Goal: Task Accomplishment & Management: Manage account settings

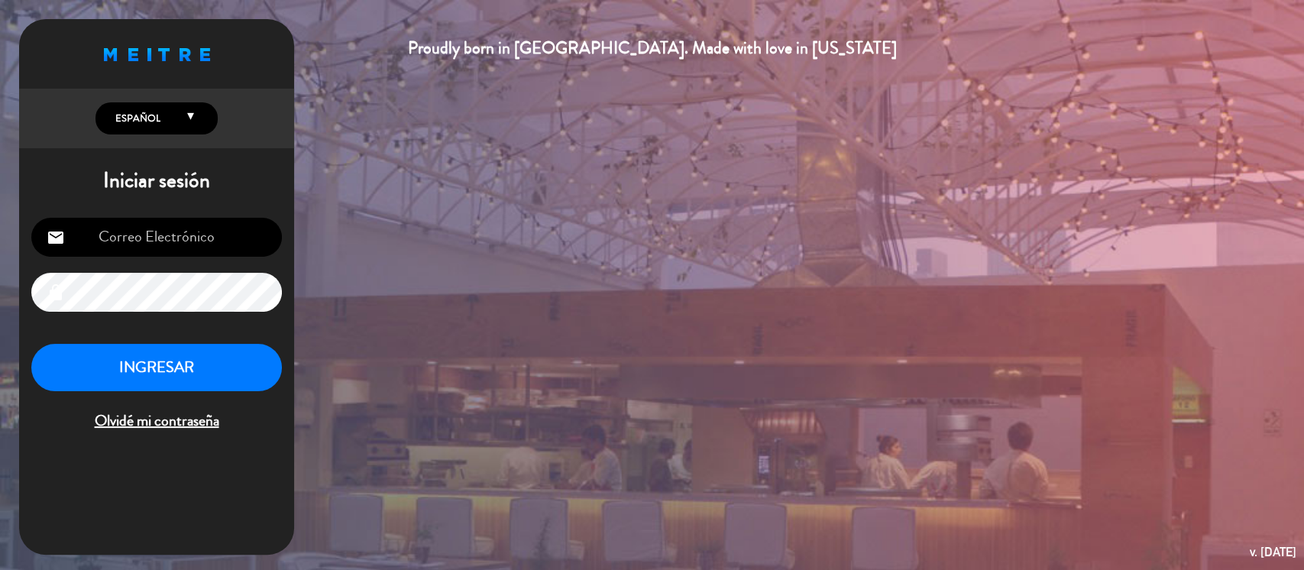
type input "[EMAIL_ADDRESS][DOMAIN_NAME]"
click at [116, 364] on button "INGRESAR" at bounding box center [156, 368] width 250 height 48
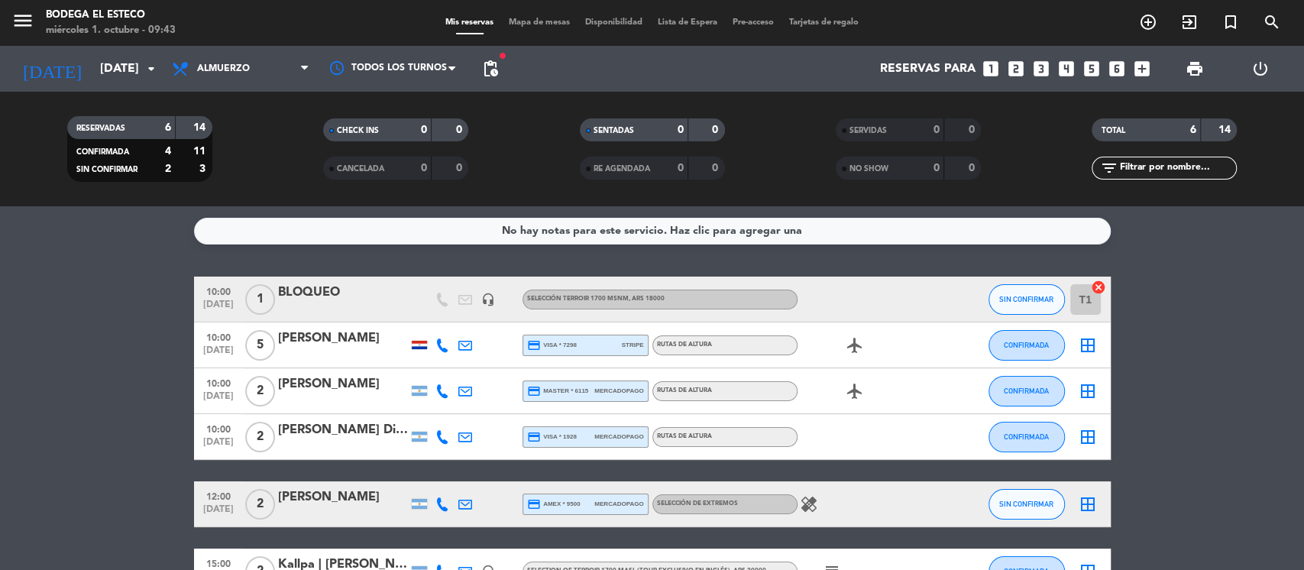
click at [465, 440] on icon at bounding box center [465, 437] width 14 height 14
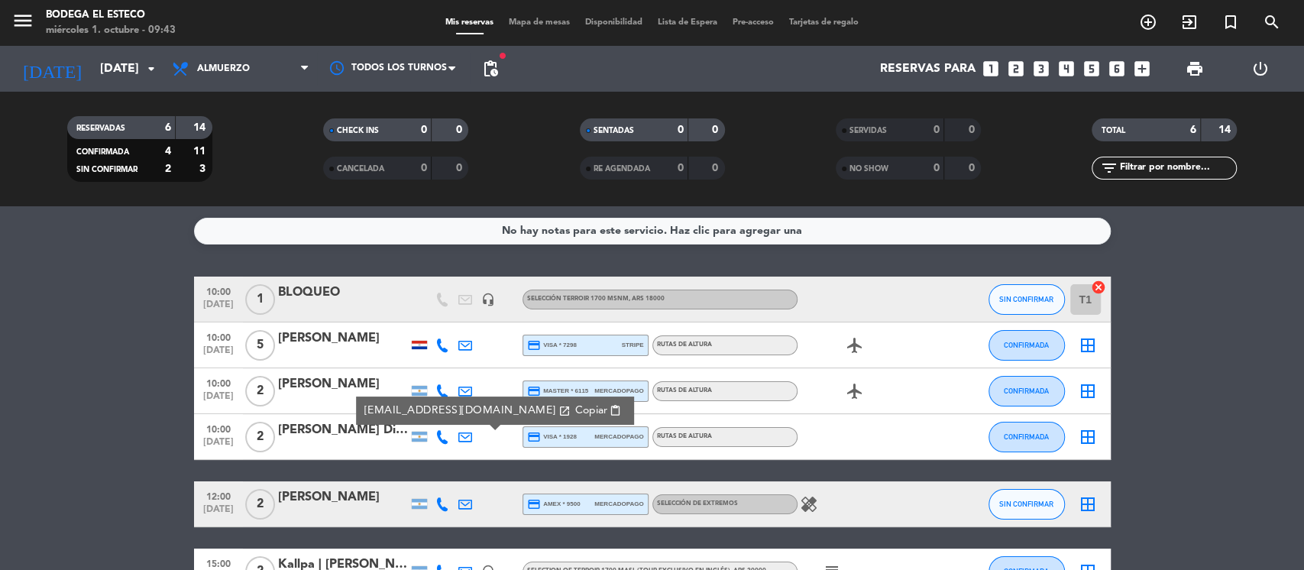
click at [609, 407] on span "content_paste" at bounding box center [614, 410] width 11 height 11
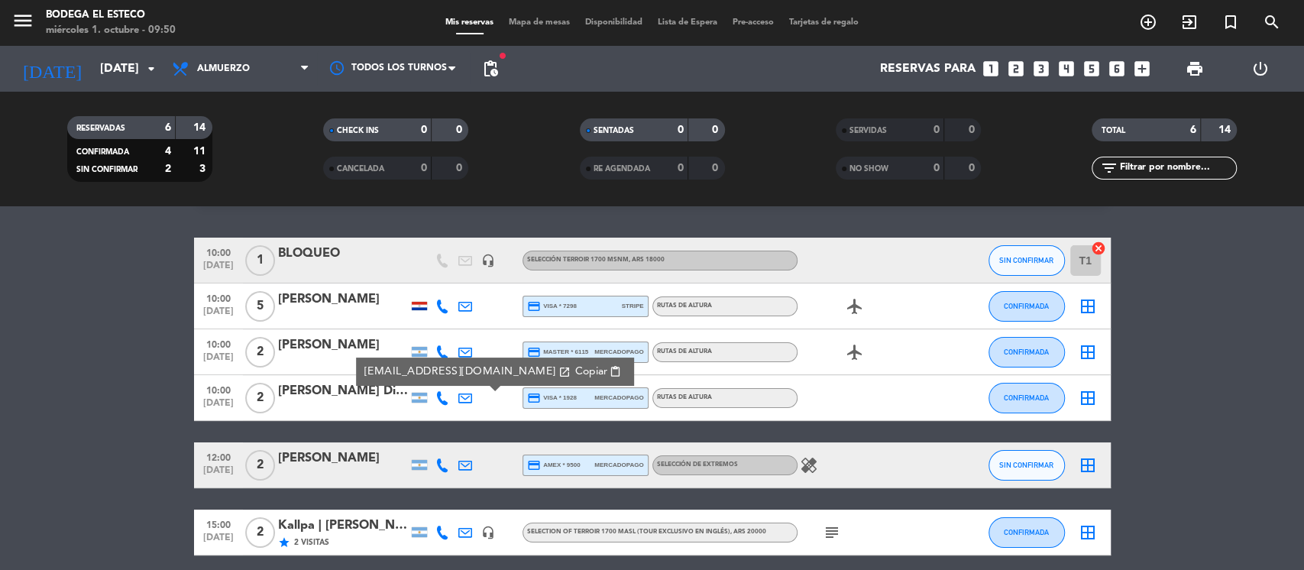
scroll to position [101, 0]
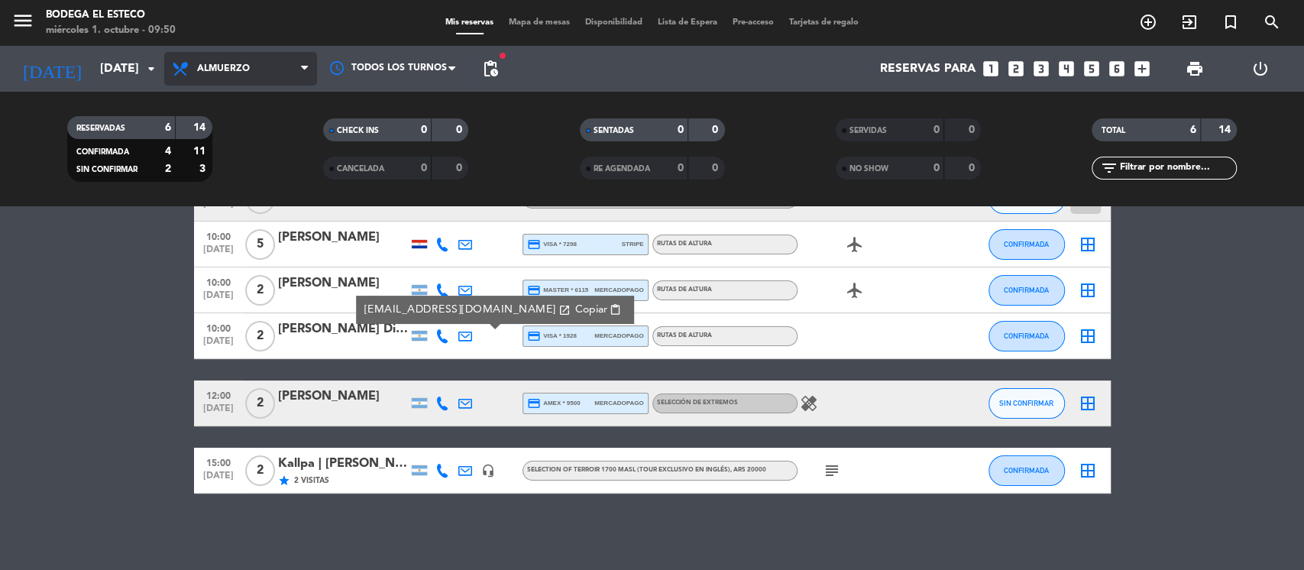
click at [296, 66] on span "Almuerzo" at bounding box center [240, 69] width 153 height 34
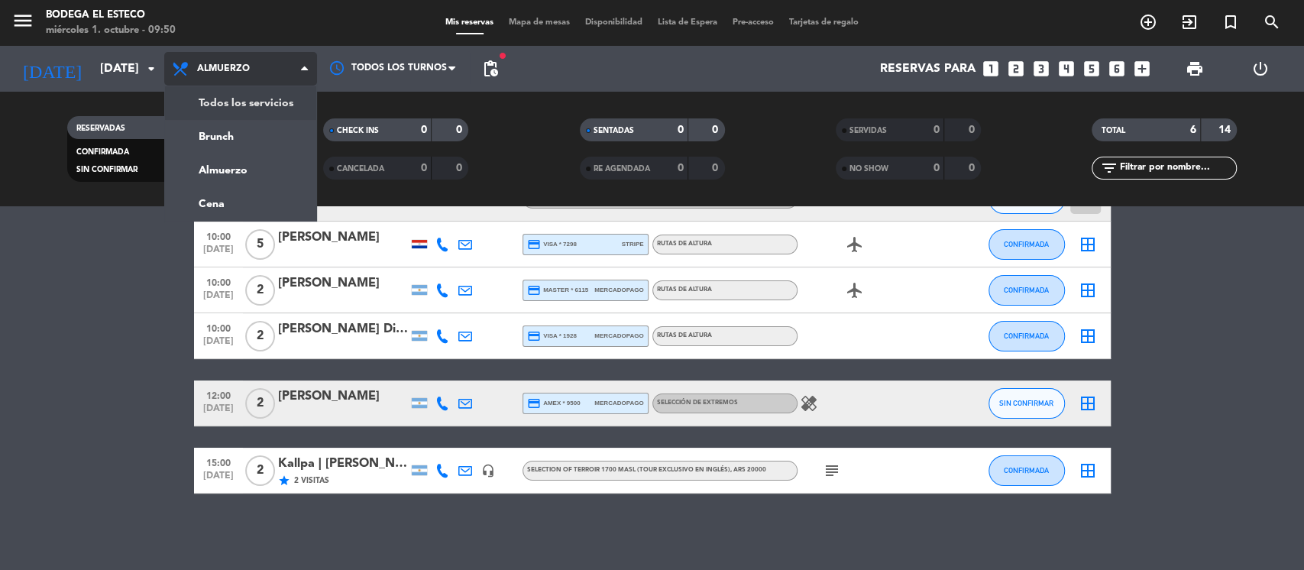
click at [270, 102] on div "menu Bodega El Esteco [DATE] 1. octubre - 09:50 Mis reservas Mapa de mesas Disp…" at bounding box center [652, 103] width 1304 height 206
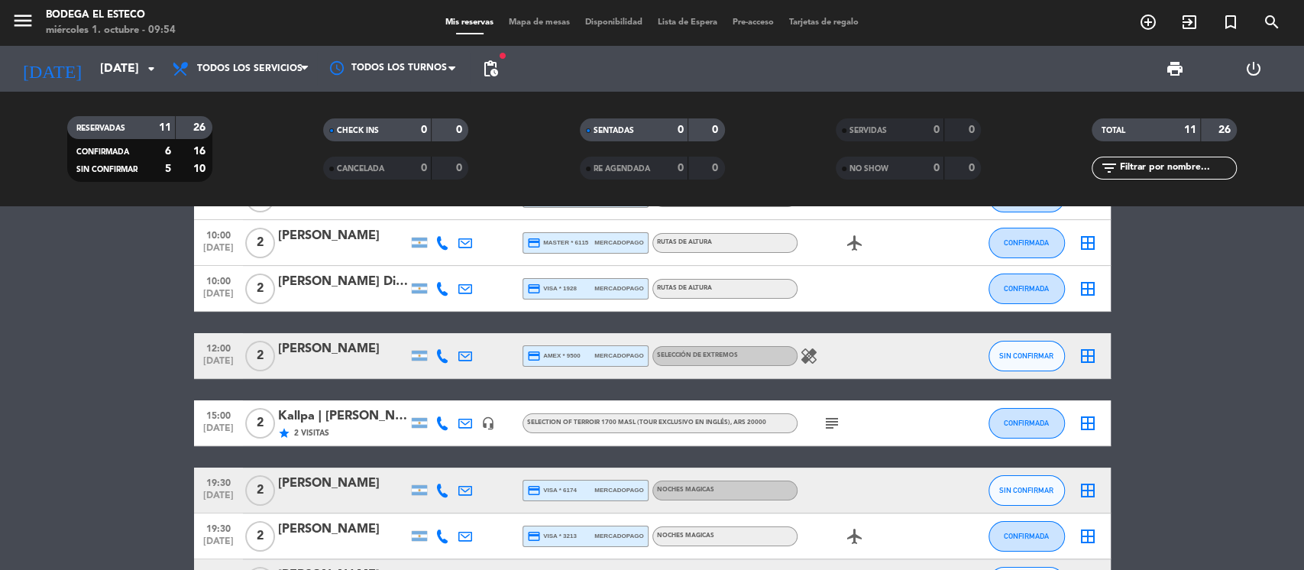
scroll to position [0, 0]
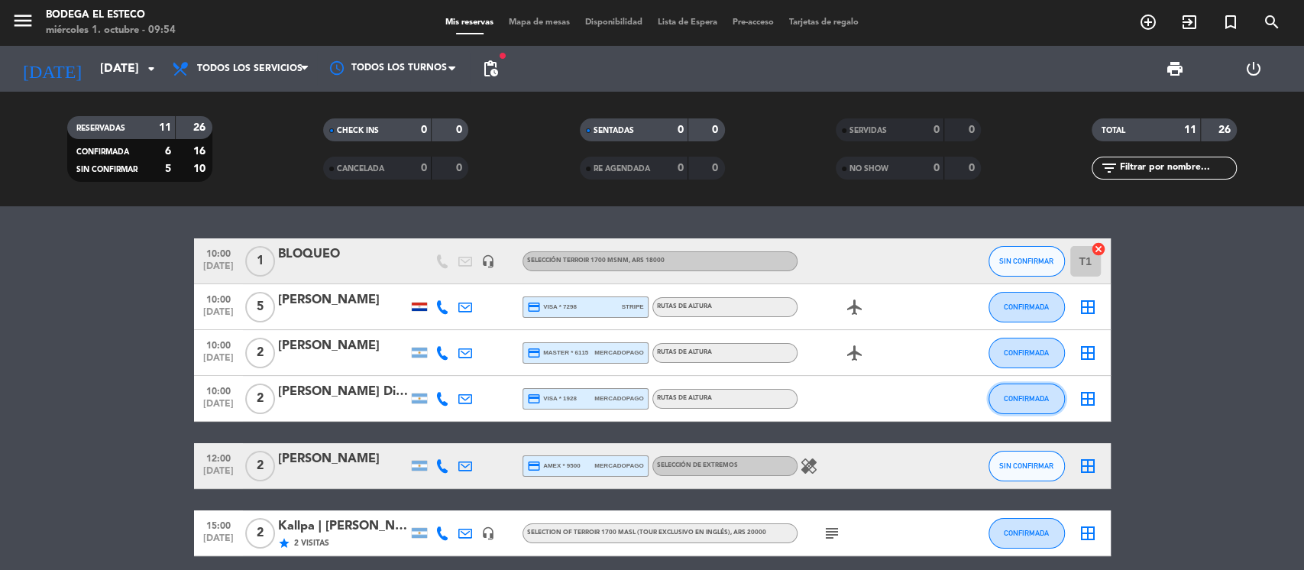
click at [1050, 394] on button "CONFIRMADA" at bounding box center [1026, 398] width 76 height 31
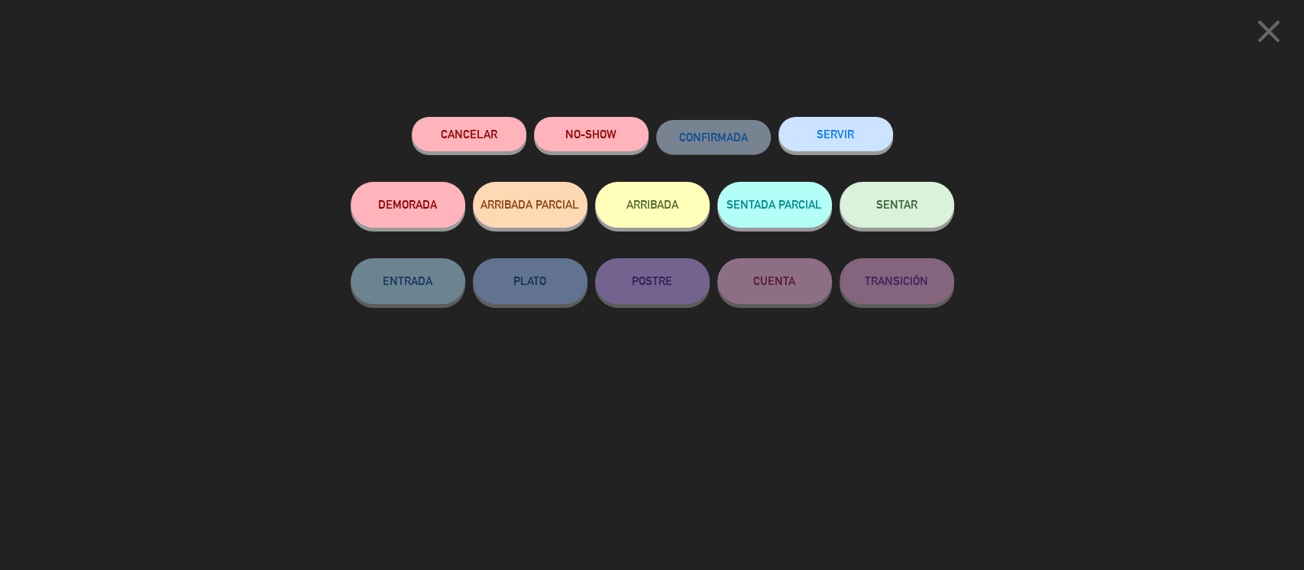
click at [910, 206] on span "SENTAR" at bounding box center [896, 204] width 41 height 13
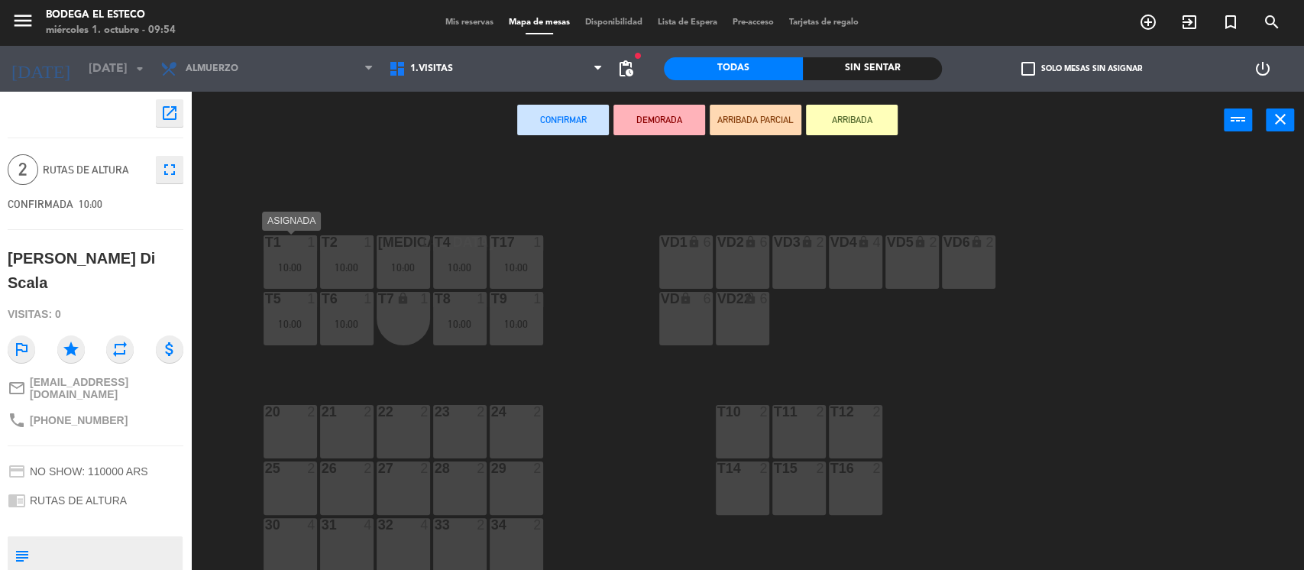
drag, startPoint x: 298, startPoint y: 257, endPoint x: 651, endPoint y: 191, distance: 359.0
click at [304, 258] on div "T1 1 10:00" at bounding box center [289, 261] width 53 height 53
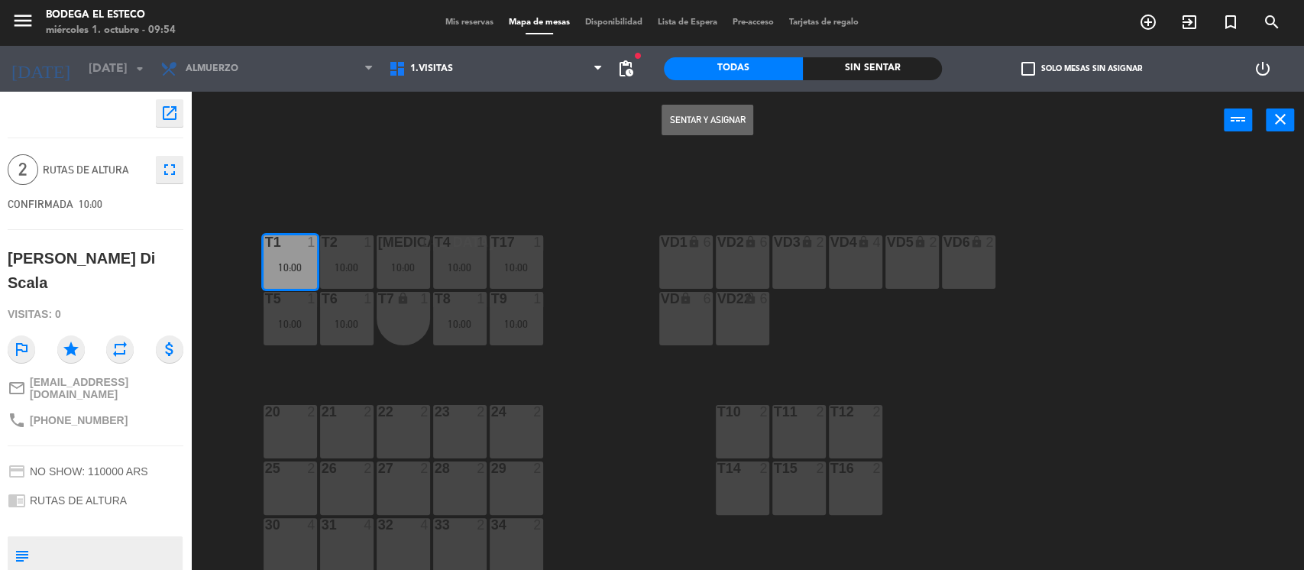
click at [696, 119] on button "Sentar y Asignar" at bounding box center [707, 120] width 92 height 31
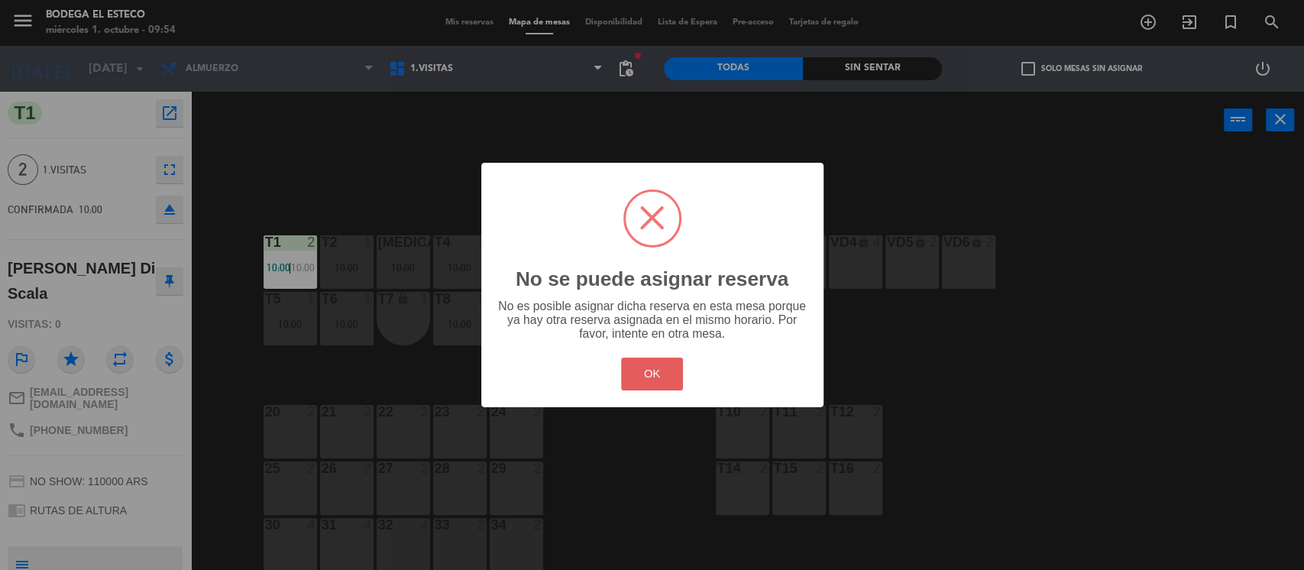
click at [662, 357] on button "OK" at bounding box center [652, 373] width 62 height 33
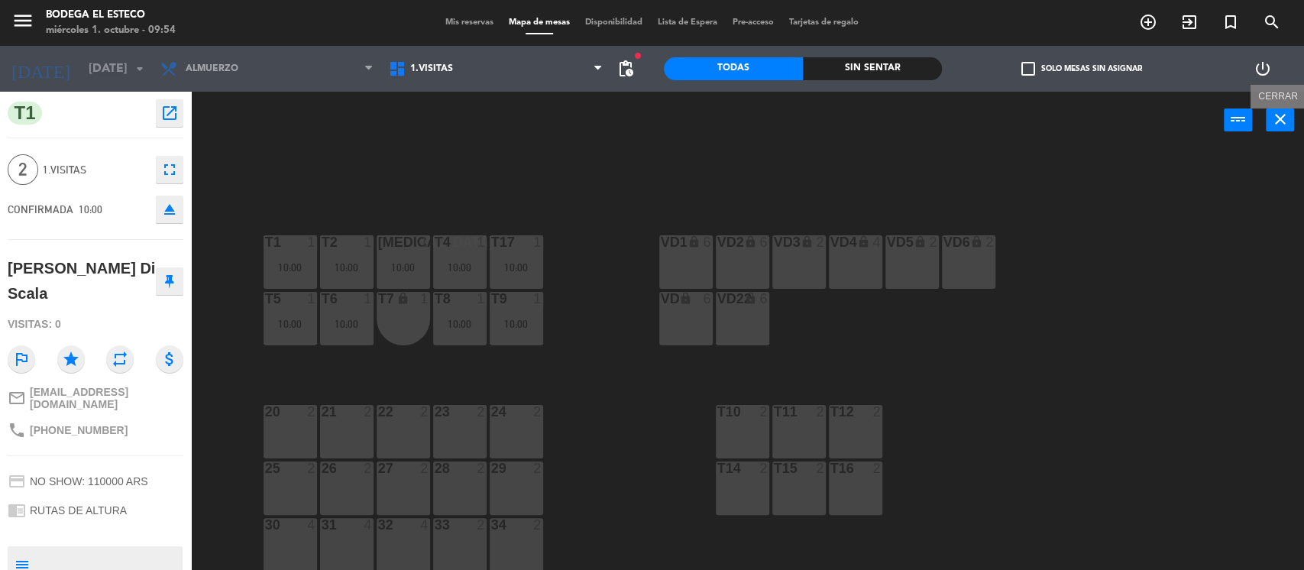
click at [1279, 119] on icon "close" at bounding box center [1280, 119] width 18 height 18
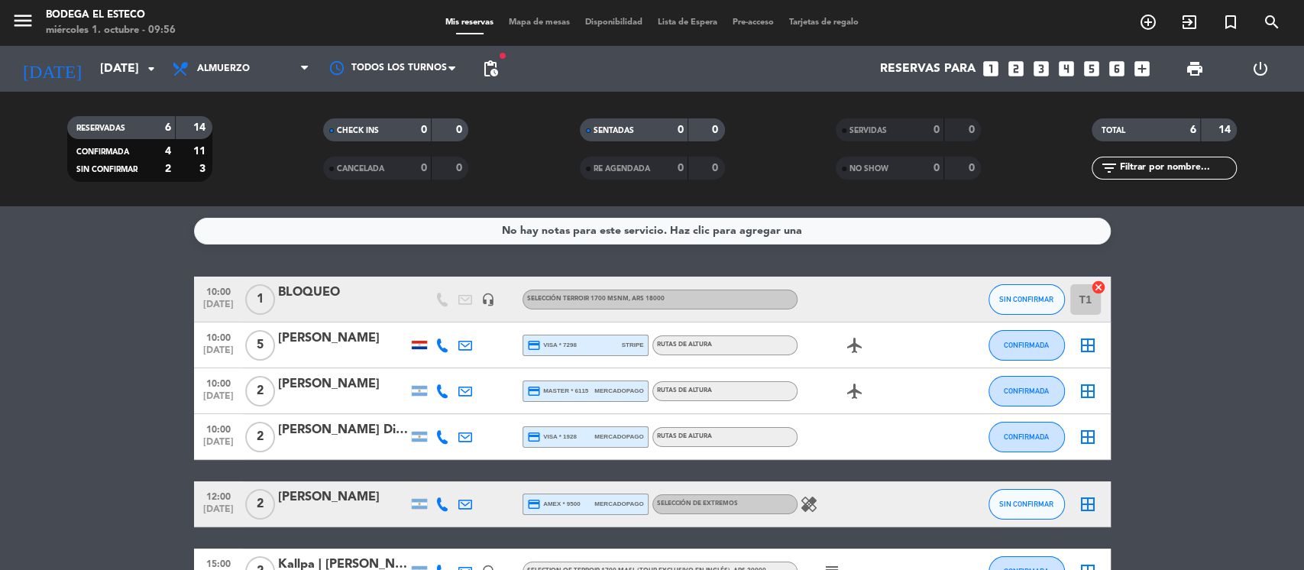
click at [465, 344] on icon at bounding box center [465, 345] width 14 height 14
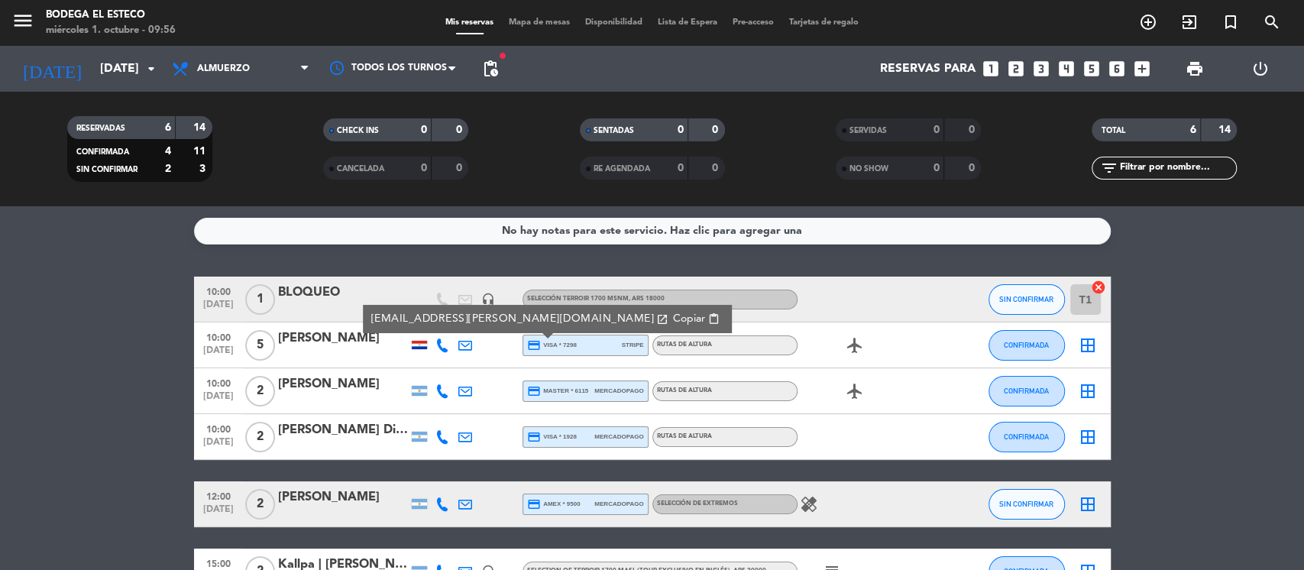
click at [668, 319] on button "Copiar content_paste" at bounding box center [696, 319] width 56 height 18
click at [153, 76] on icon "arrow_drop_down" at bounding box center [151, 69] width 18 height 18
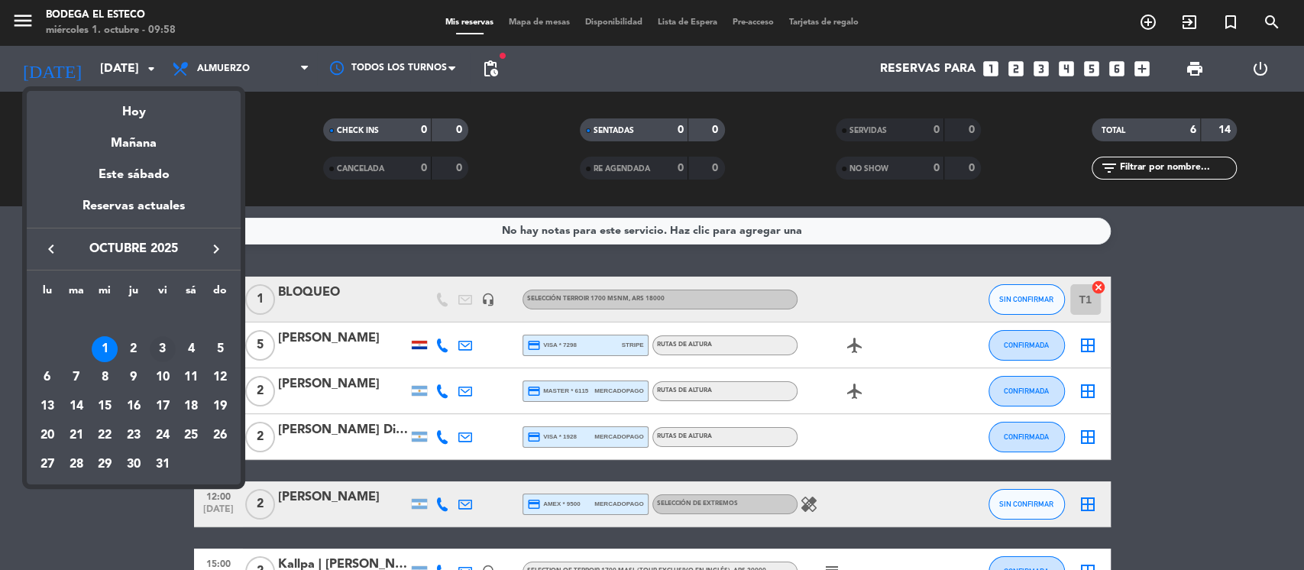
click at [170, 337] on td "3" at bounding box center [162, 348] width 29 height 29
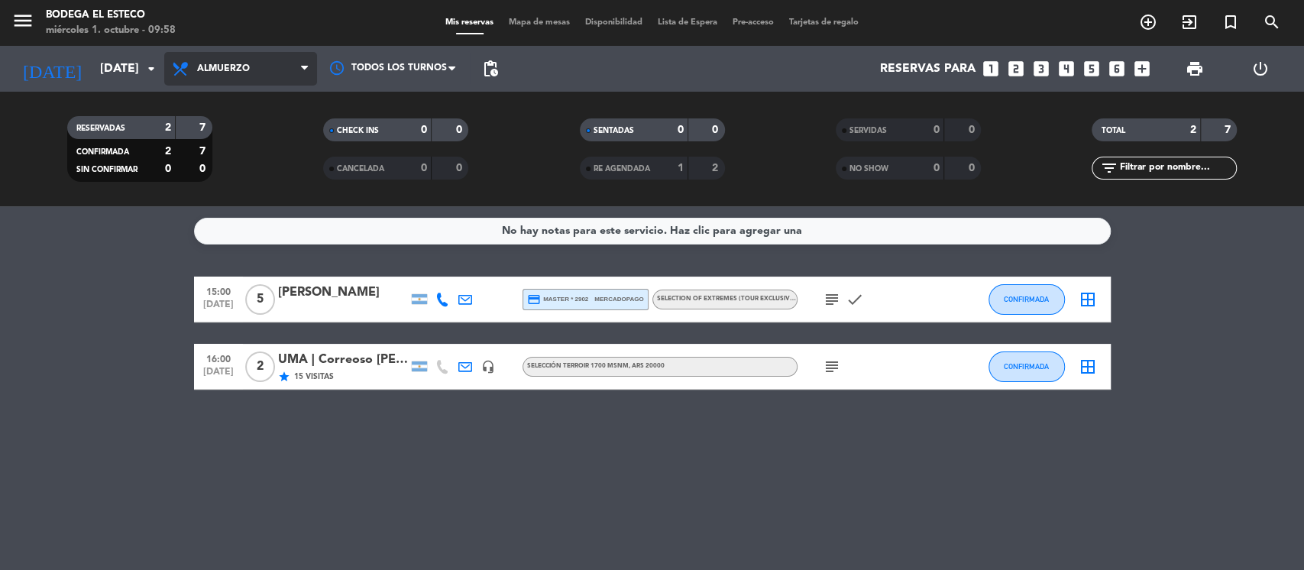
click at [268, 64] on span "Almuerzo" at bounding box center [240, 69] width 153 height 34
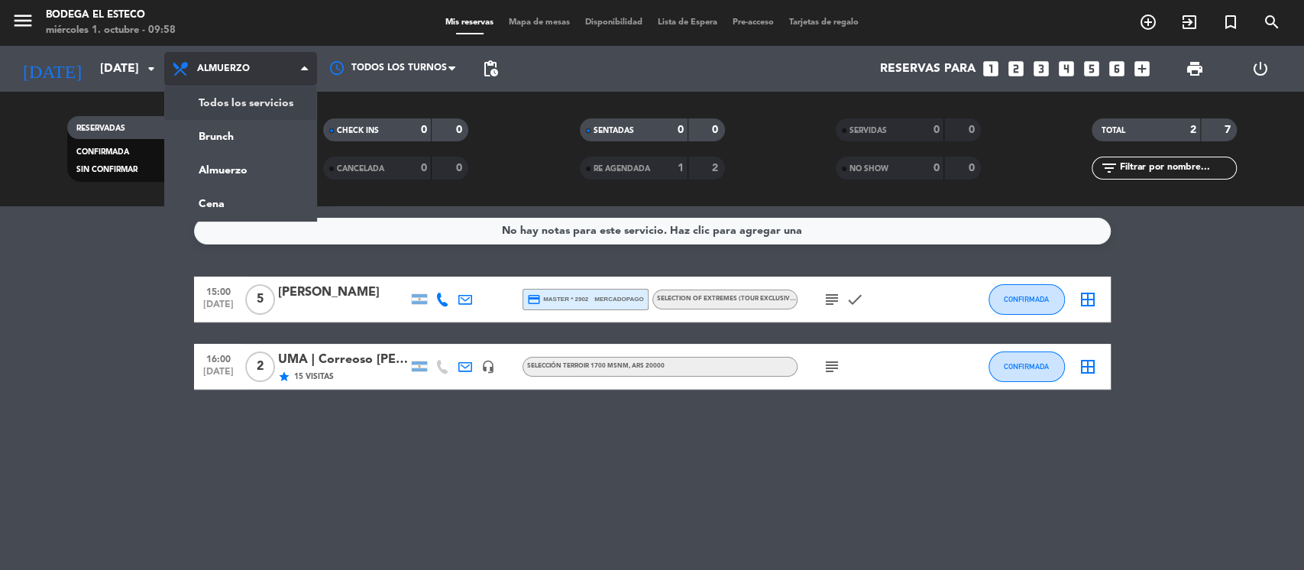
click at [288, 100] on div "menu Bodega El Esteco [DATE] 1. octubre - 09:58 Mis reservas Mapa de mesas Disp…" at bounding box center [652, 103] width 1304 height 206
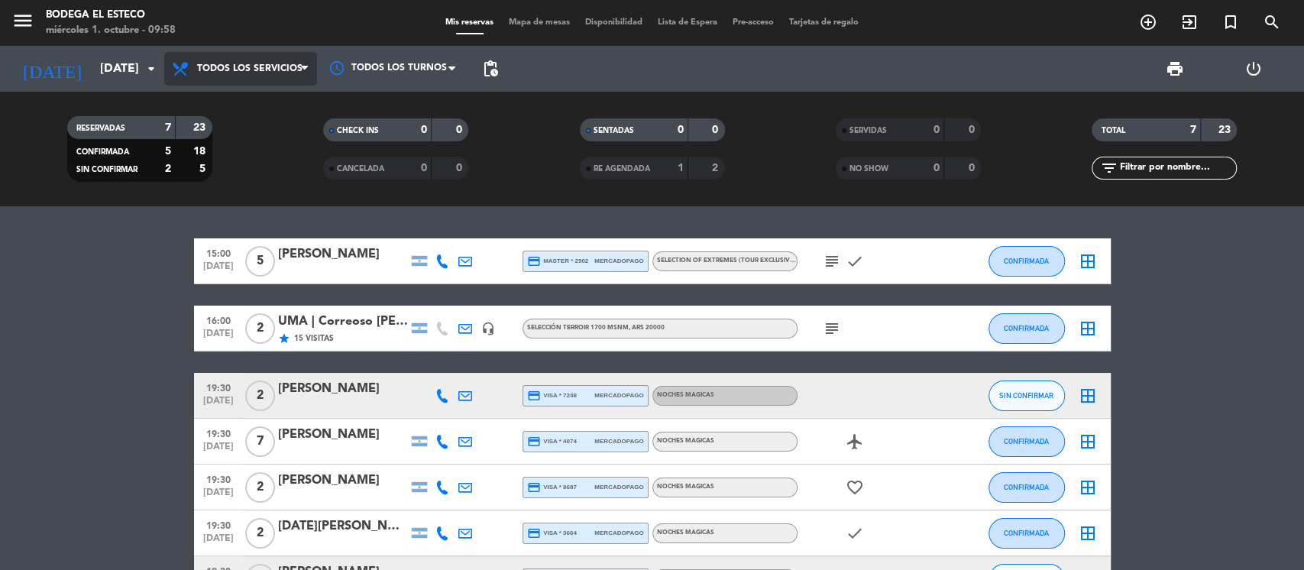
drag, startPoint x: 240, startPoint y: 63, endPoint x: 299, endPoint y: 103, distance: 71.6
click at [244, 63] on span "Todos los servicios" at bounding box center [249, 68] width 105 height 11
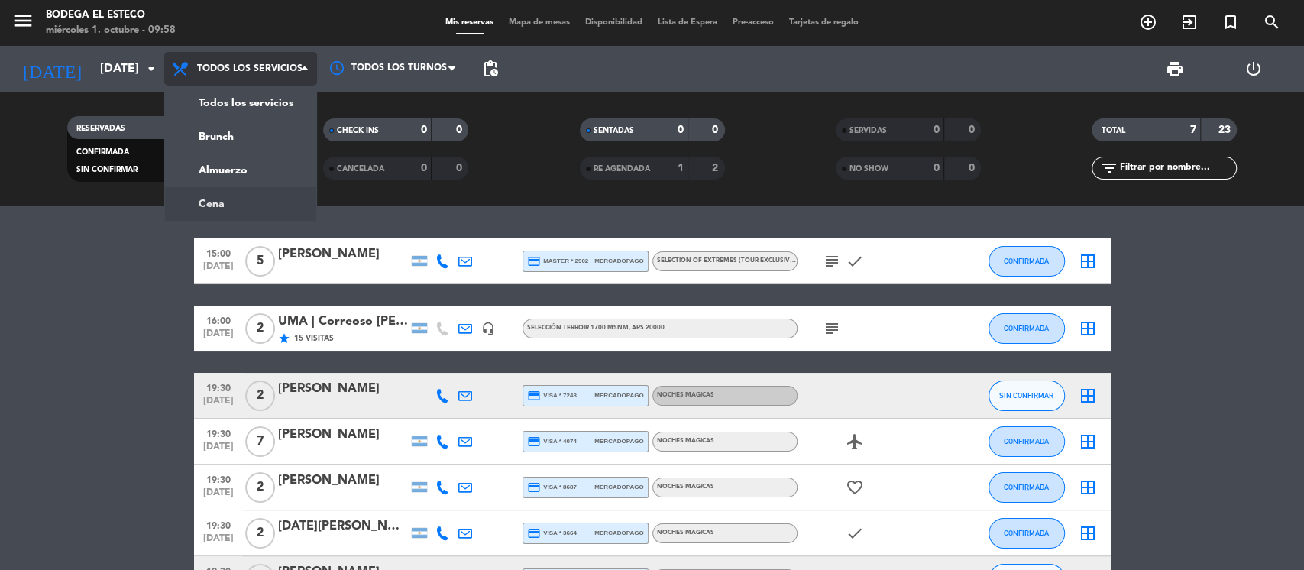
click at [226, 206] on ng-component "menu Bodega El Esteco [DATE] 1. octubre - 09:58 Mis reservas Mapa de mesas Disp…" at bounding box center [652, 285] width 1304 height 570
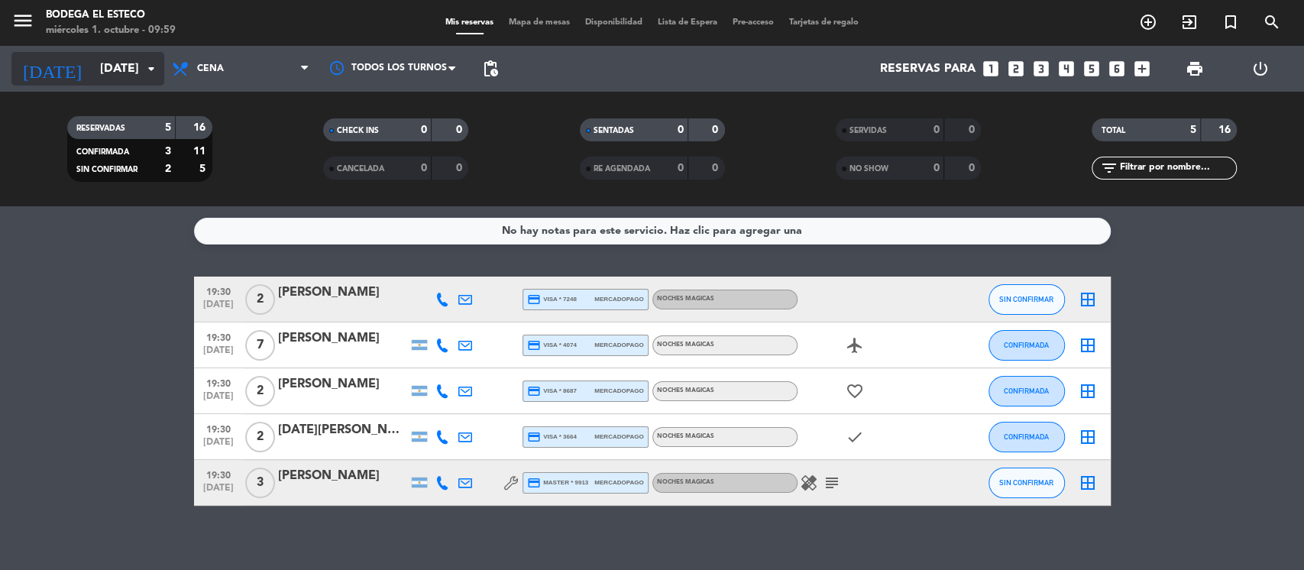
click at [152, 69] on icon "arrow_drop_down" at bounding box center [151, 69] width 18 height 18
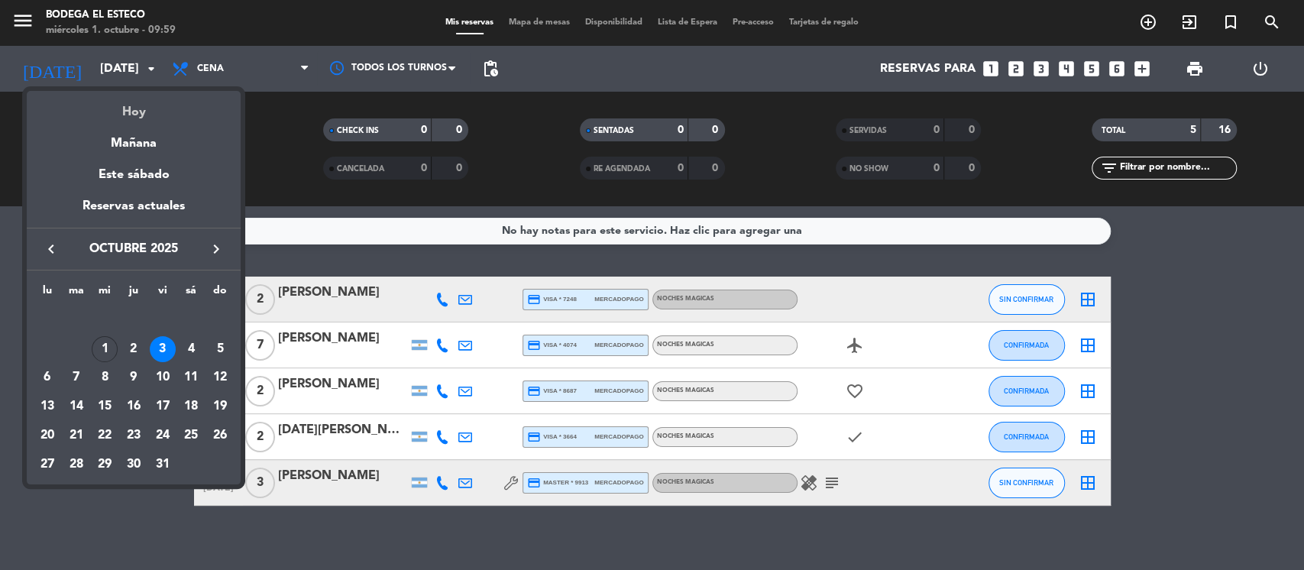
click at [137, 118] on div "Hoy" at bounding box center [134, 106] width 214 height 31
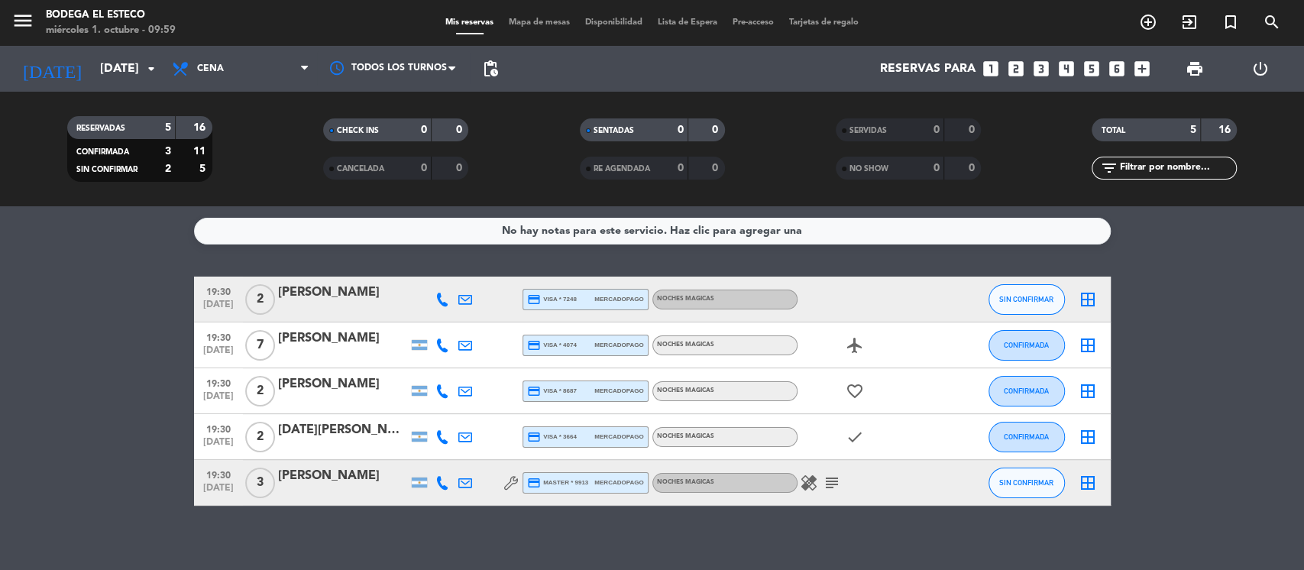
type input "[DATE]"
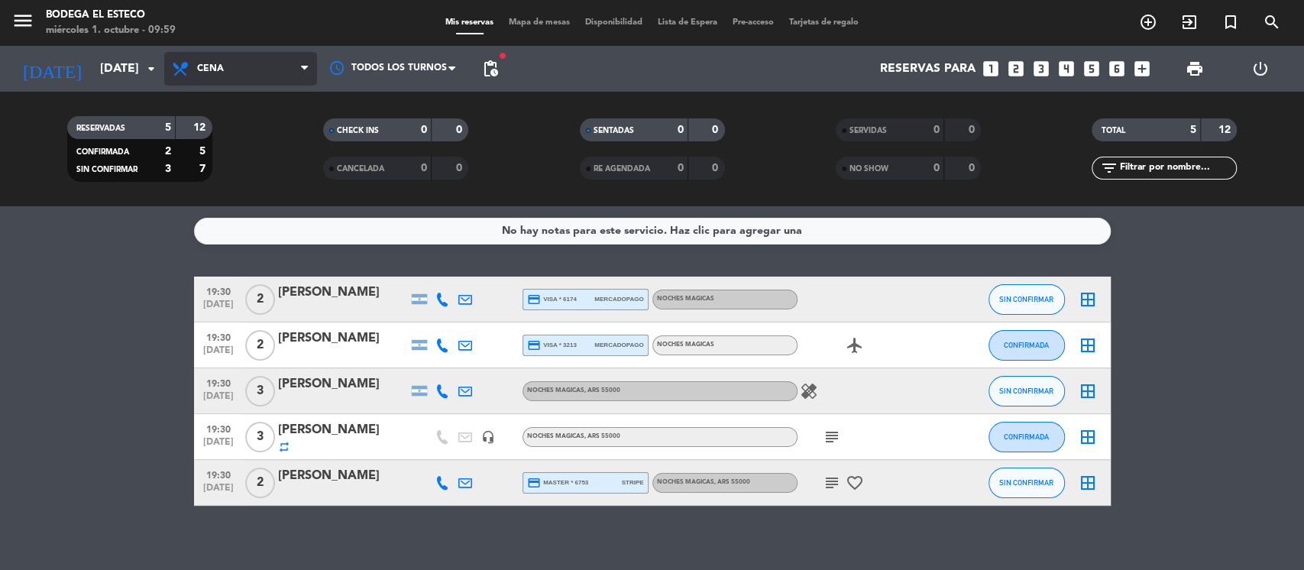
click at [234, 53] on span "Cena" at bounding box center [240, 69] width 153 height 34
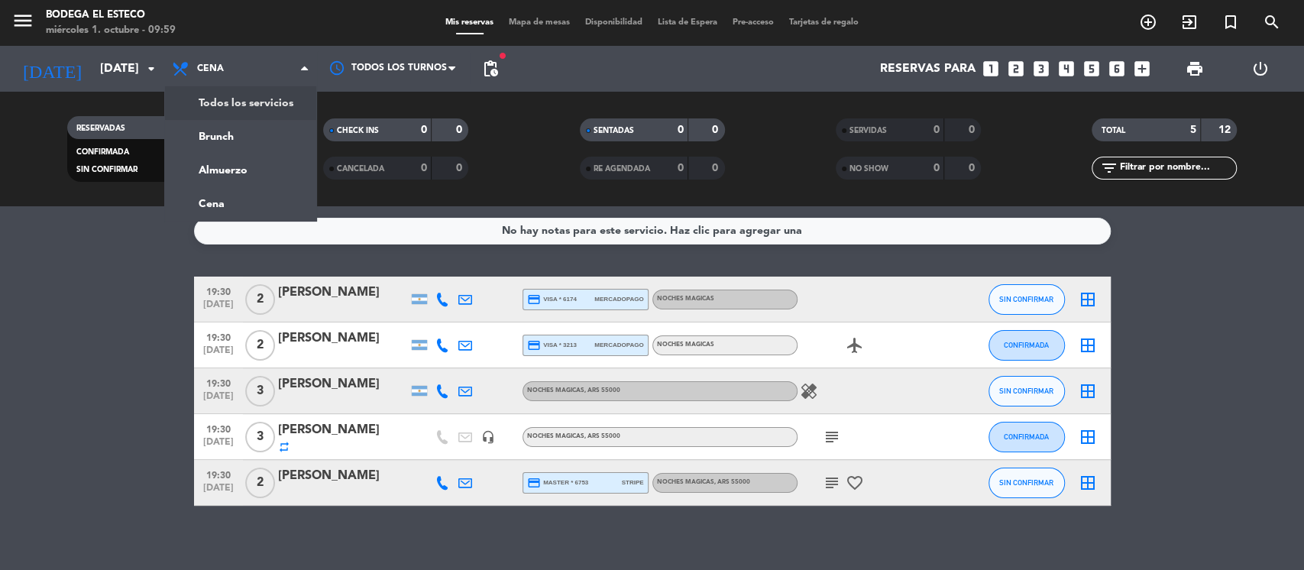
drag, startPoint x: 287, startPoint y: 93, endPoint x: 374, endPoint y: 113, distance: 89.3
click at [286, 93] on div "menu Bodega El Esteco [DATE] 1. octubre - 09:59 Mis reservas Mapa de mesas Disp…" at bounding box center [652, 103] width 1304 height 206
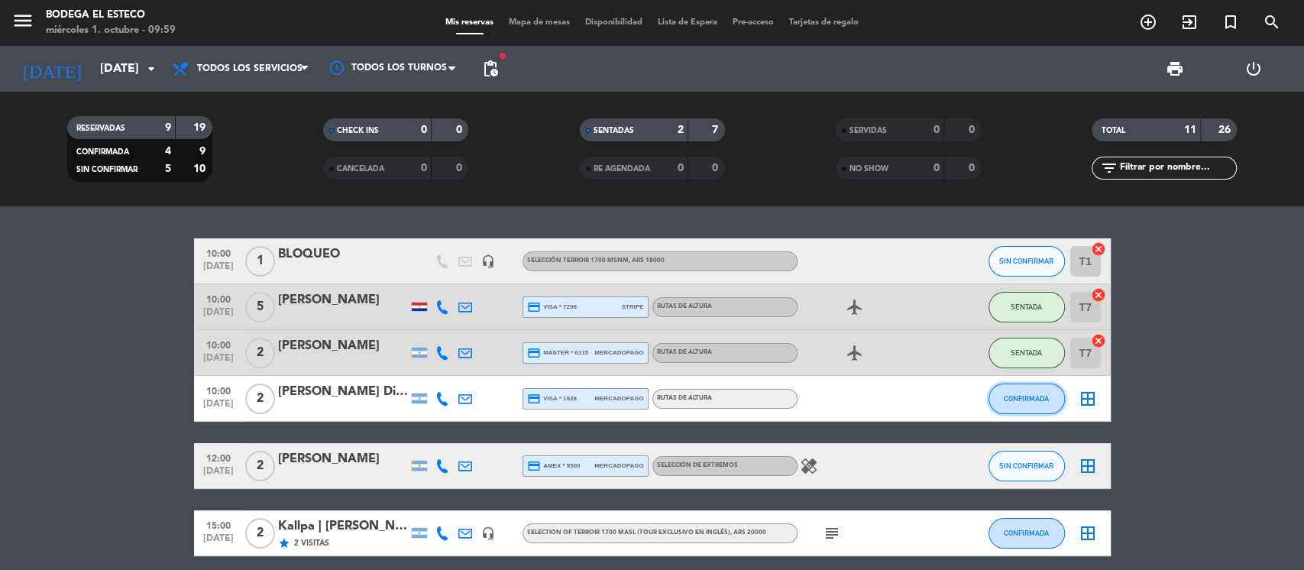
click at [1021, 388] on button "CONFIRMADA" at bounding box center [1026, 398] width 76 height 31
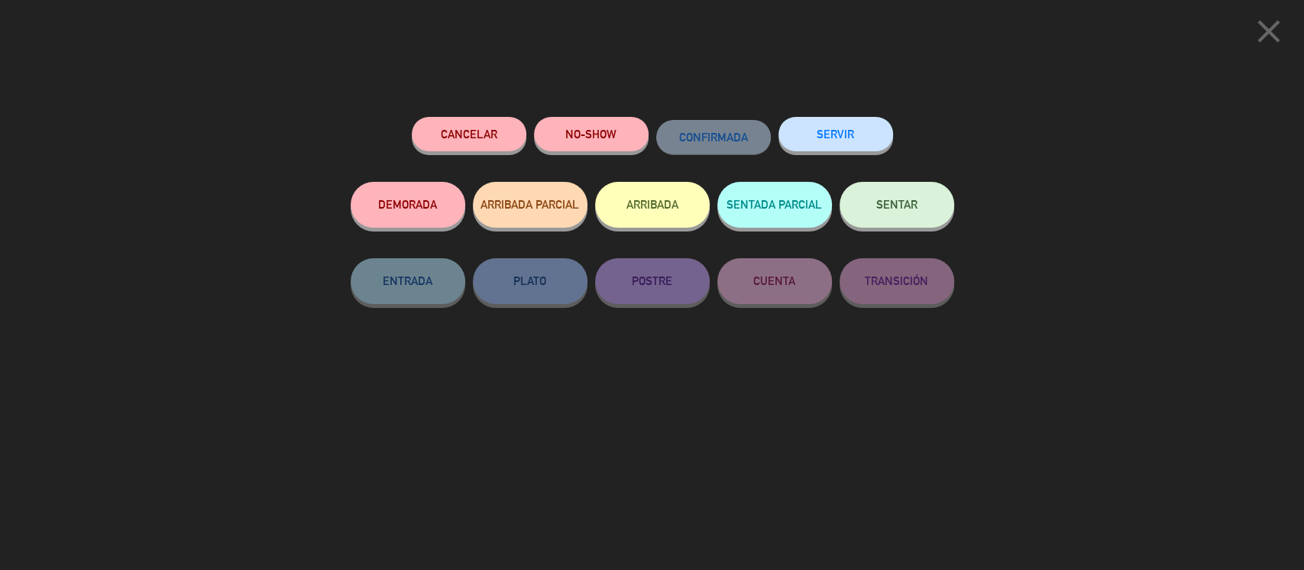
click at [906, 208] on span "SENTAR" at bounding box center [896, 204] width 41 height 13
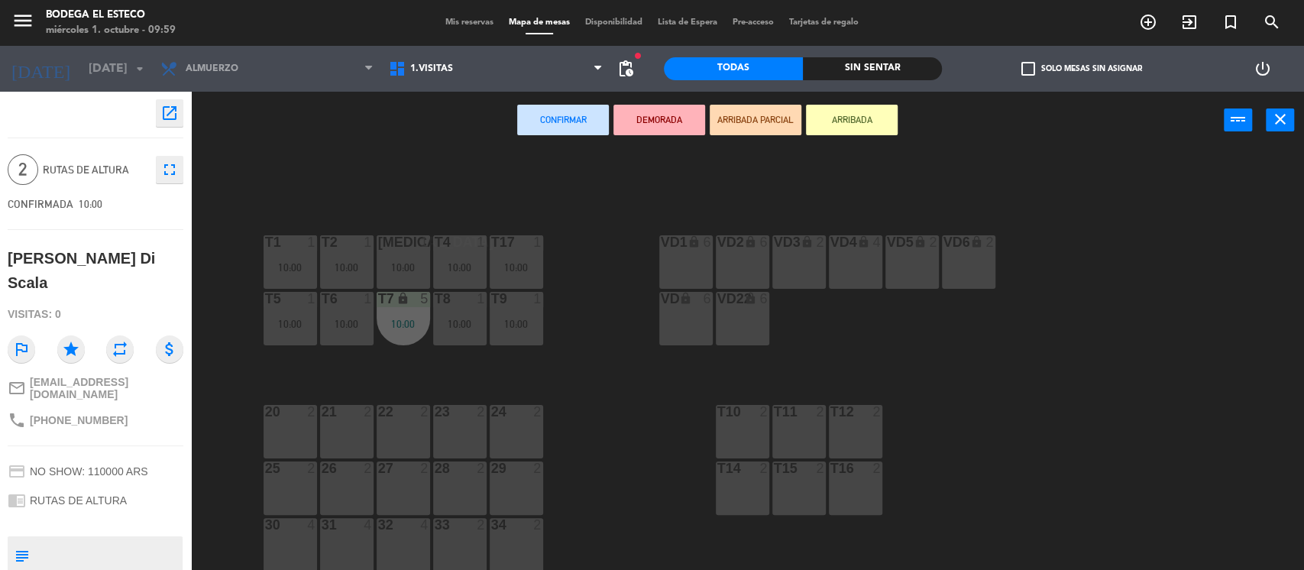
drag, startPoint x: 349, startPoint y: 437, endPoint x: 393, endPoint y: 412, distance: 50.6
click at [349, 437] on div "21 2" at bounding box center [346, 431] width 53 height 53
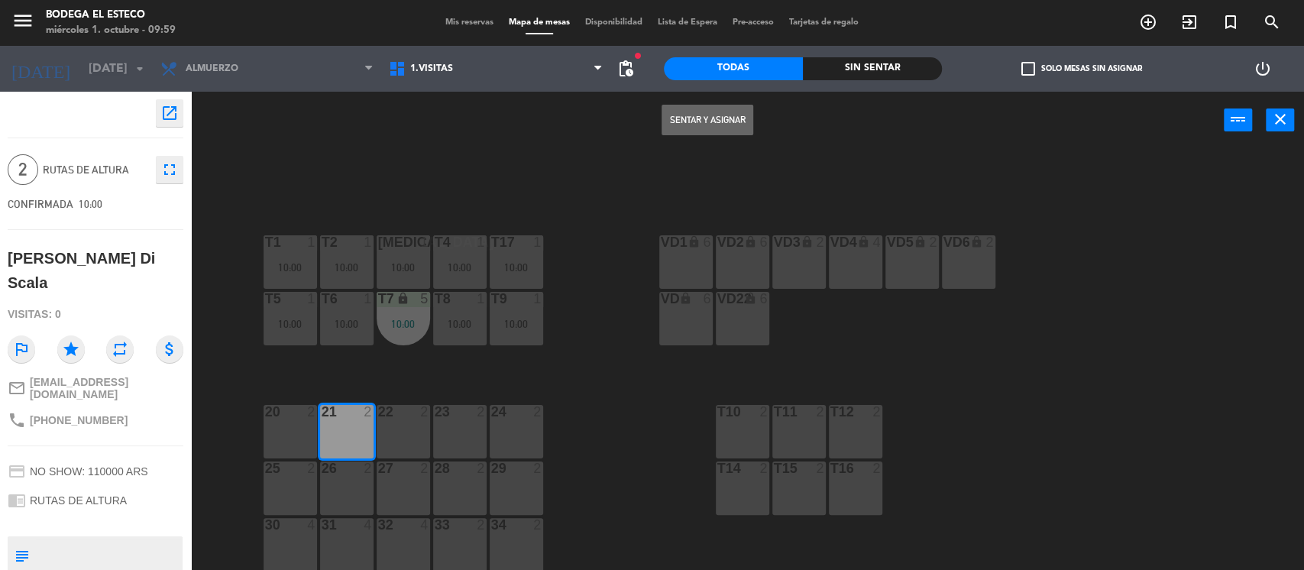
click at [683, 112] on button "Sentar y Asignar" at bounding box center [707, 120] width 92 height 31
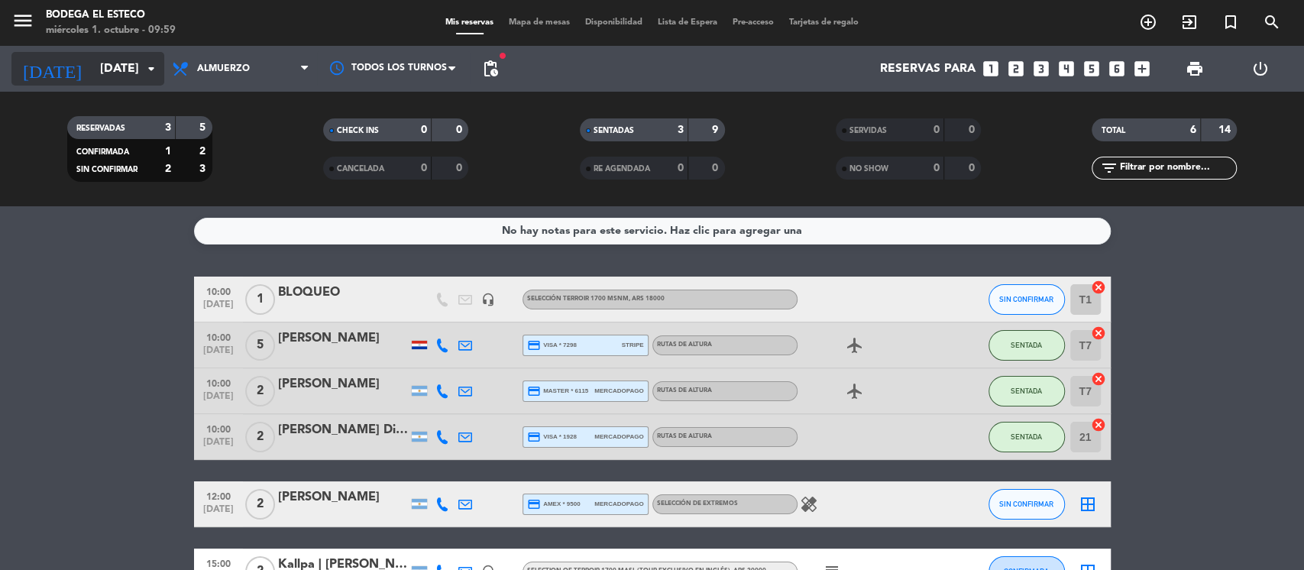
click at [153, 64] on icon "arrow_drop_down" at bounding box center [151, 69] width 18 height 18
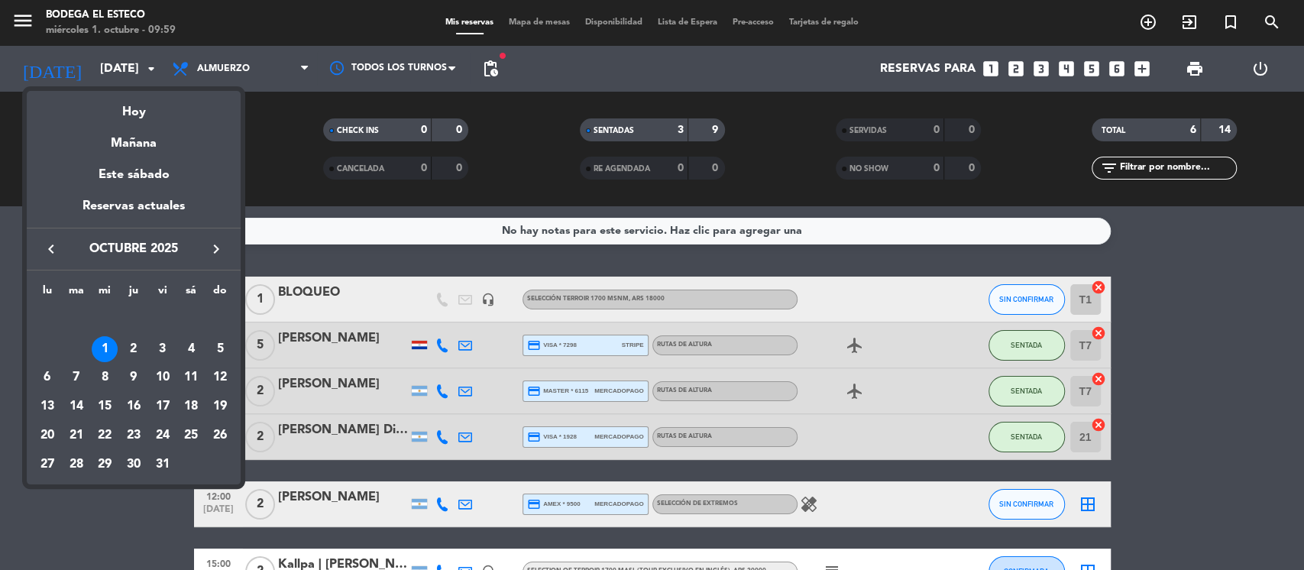
click at [219, 351] on div "5" at bounding box center [220, 349] width 26 height 26
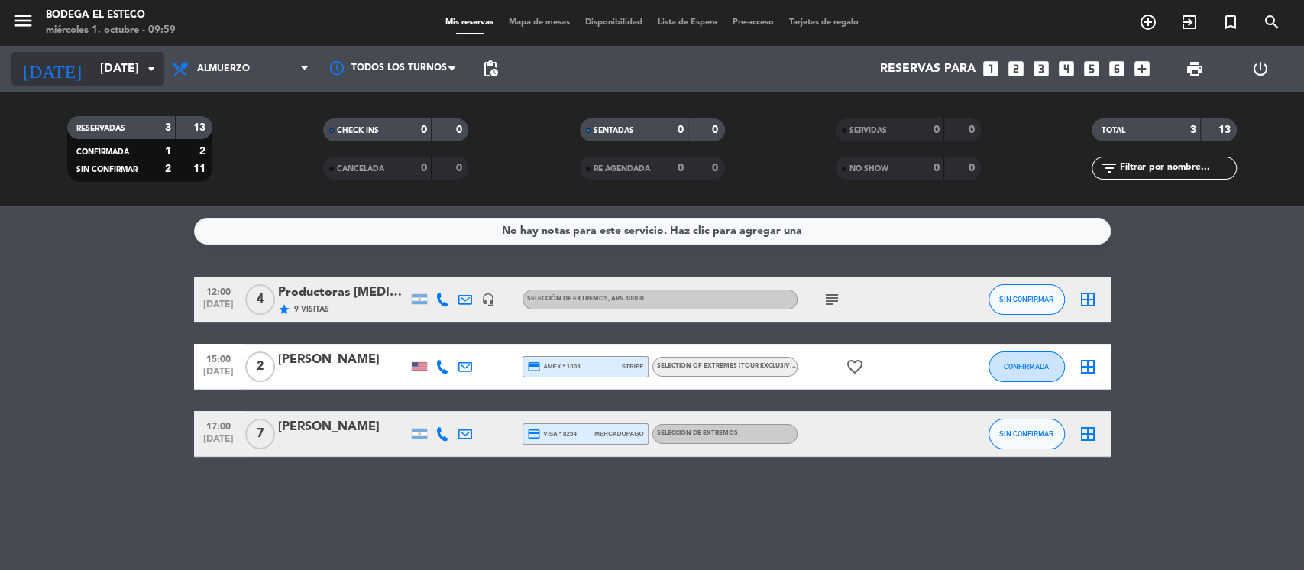
click at [144, 66] on icon "arrow_drop_down" at bounding box center [151, 69] width 18 height 18
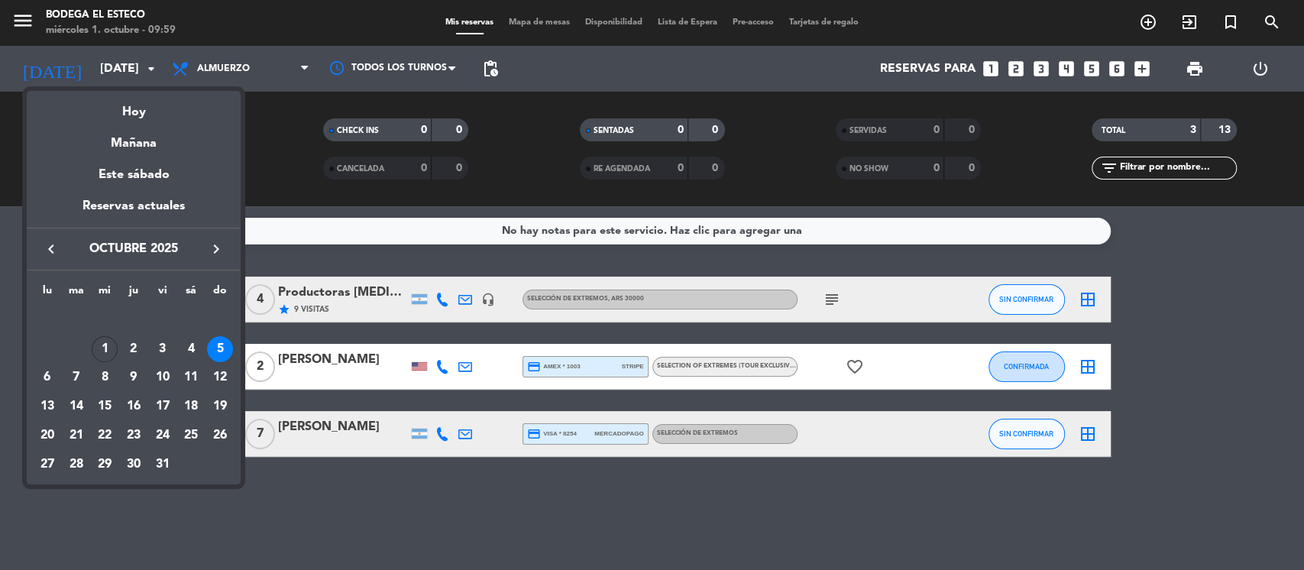
click at [283, 66] on div at bounding box center [652, 285] width 1304 height 570
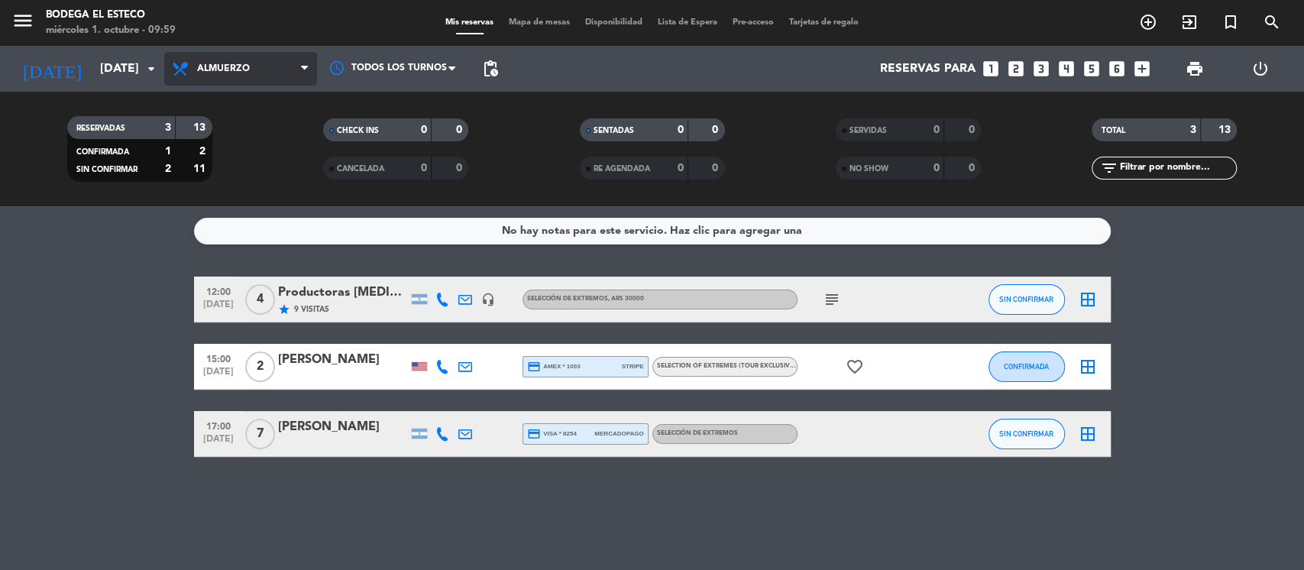
click at [264, 67] on span "Almuerzo" at bounding box center [240, 69] width 153 height 34
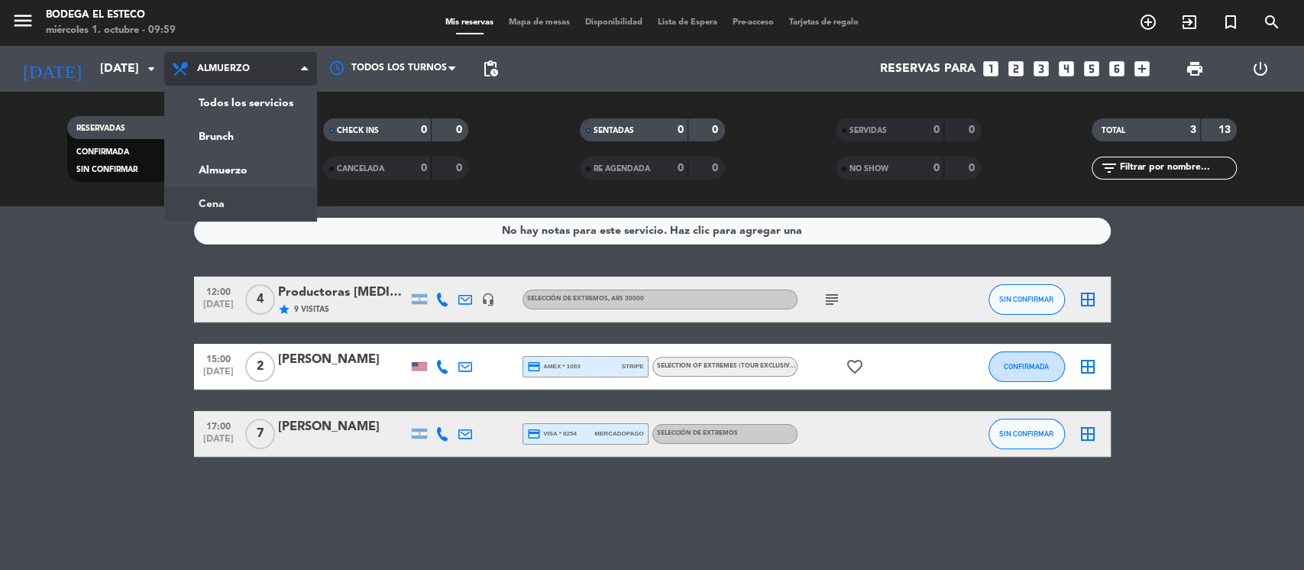
click at [228, 206] on ng-component "menu Bodega El Esteco [DATE] 1. octubre - 09:59 Mis reservas Mapa de mesas Disp…" at bounding box center [652, 285] width 1304 height 570
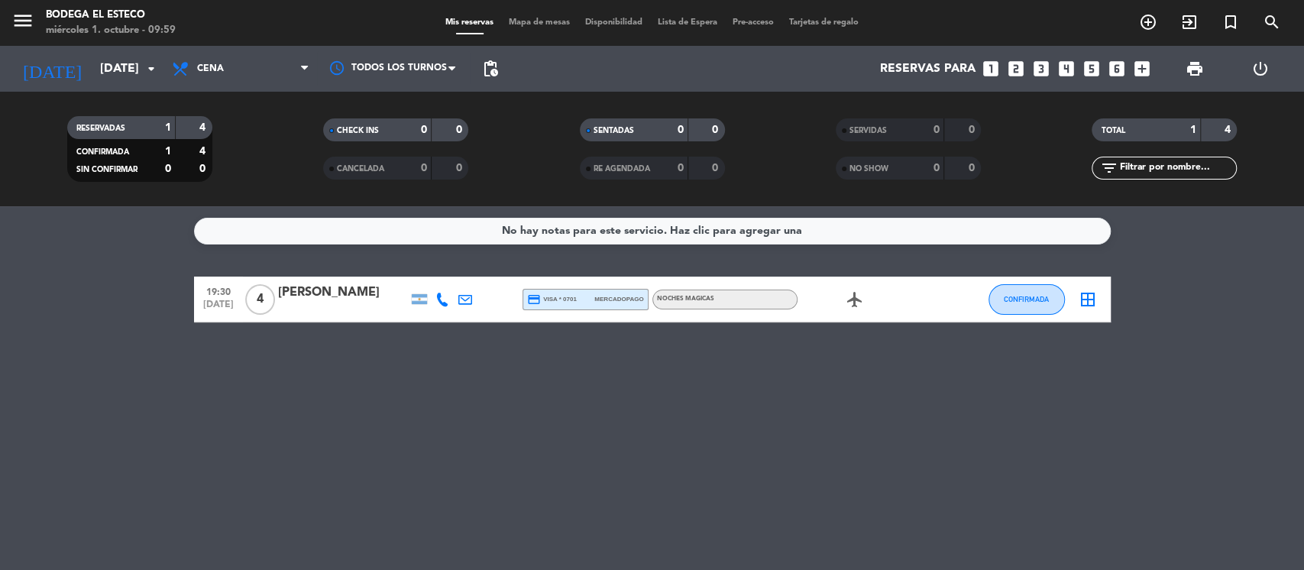
click at [300, 382] on div "No hay notas para este servicio. Haz clic para agregar una 19:30 [DATE] 4 [PERS…" at bounding box center [652, 387] width 1304 height 363
click at [151, 65] on icon "arrow_drop_down" at bounding box center [151, 69] width 18 height 18
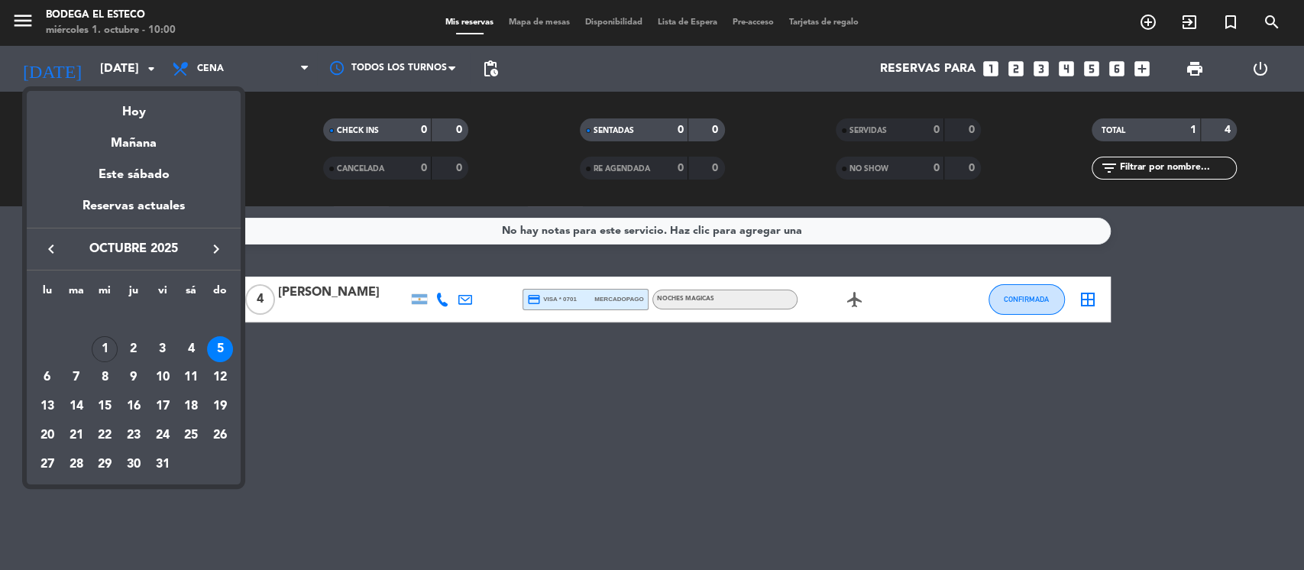
click at [192, 347] on div "4" at bounding box center [191, 349] width 26 height 26
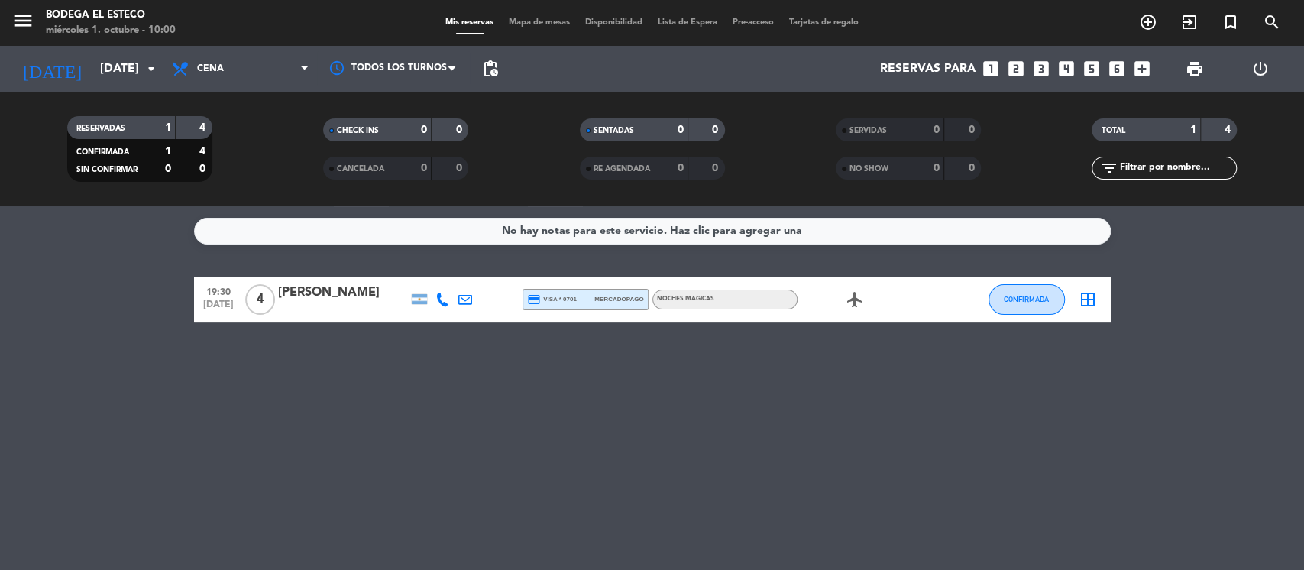
type input "[DATE]"
